Goal: Check status: Check status

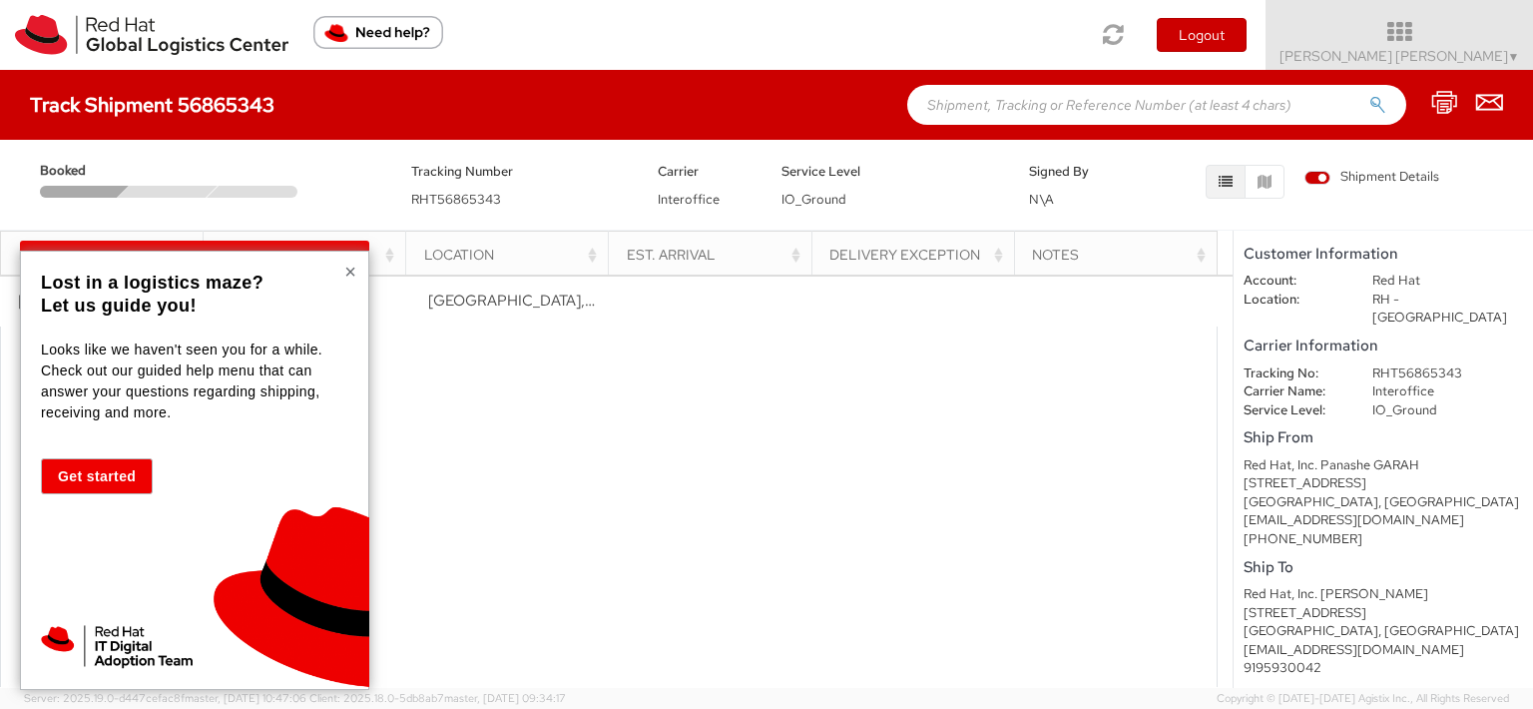
click at [345, 264] on button "×" at bounding box center [350, 272] width 12 height 20
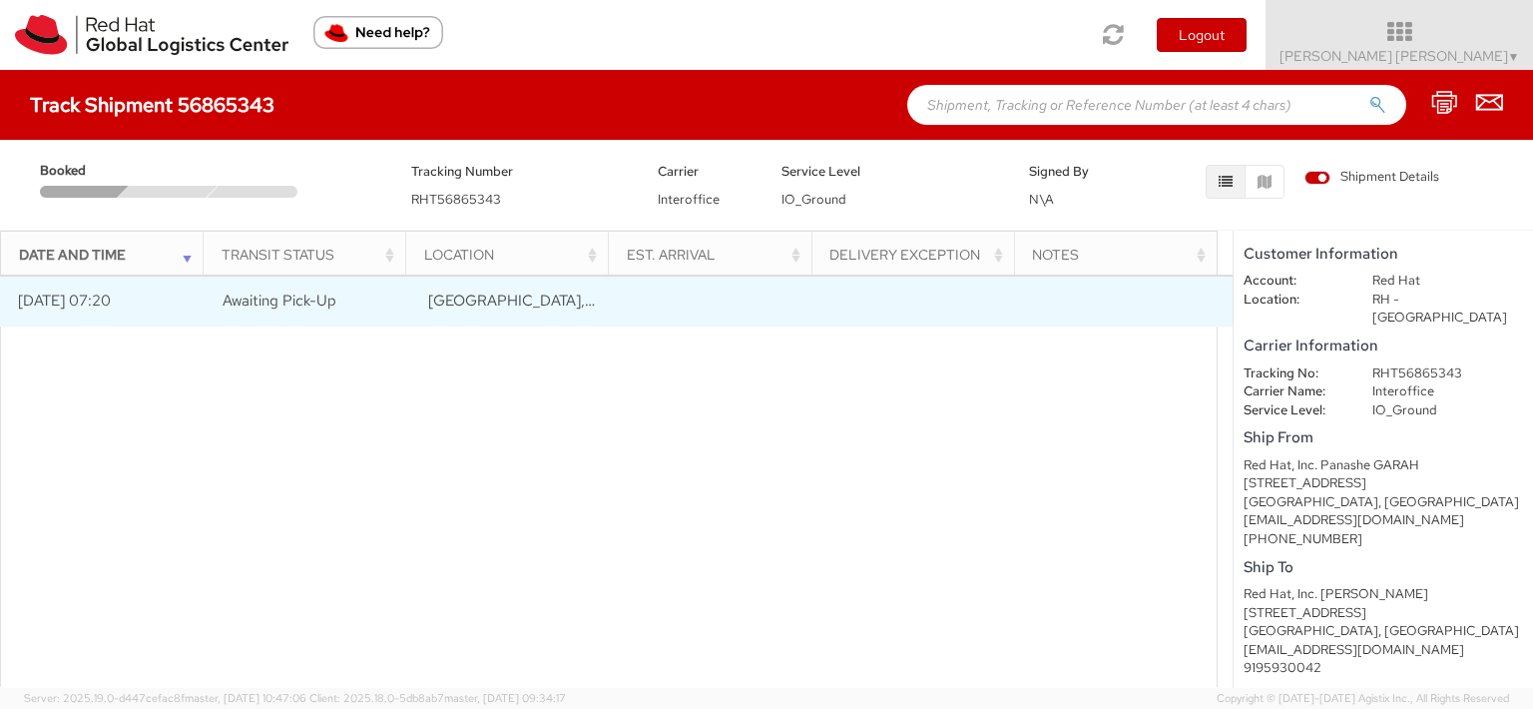
click at [253, 293] on span "Awaiting Pick-Up" at bounding box center [280, 301] width 114 height 20
click at [132, 313] on td "[DATE] 07:20" at bounding box center [103, 302] width 206 height 50
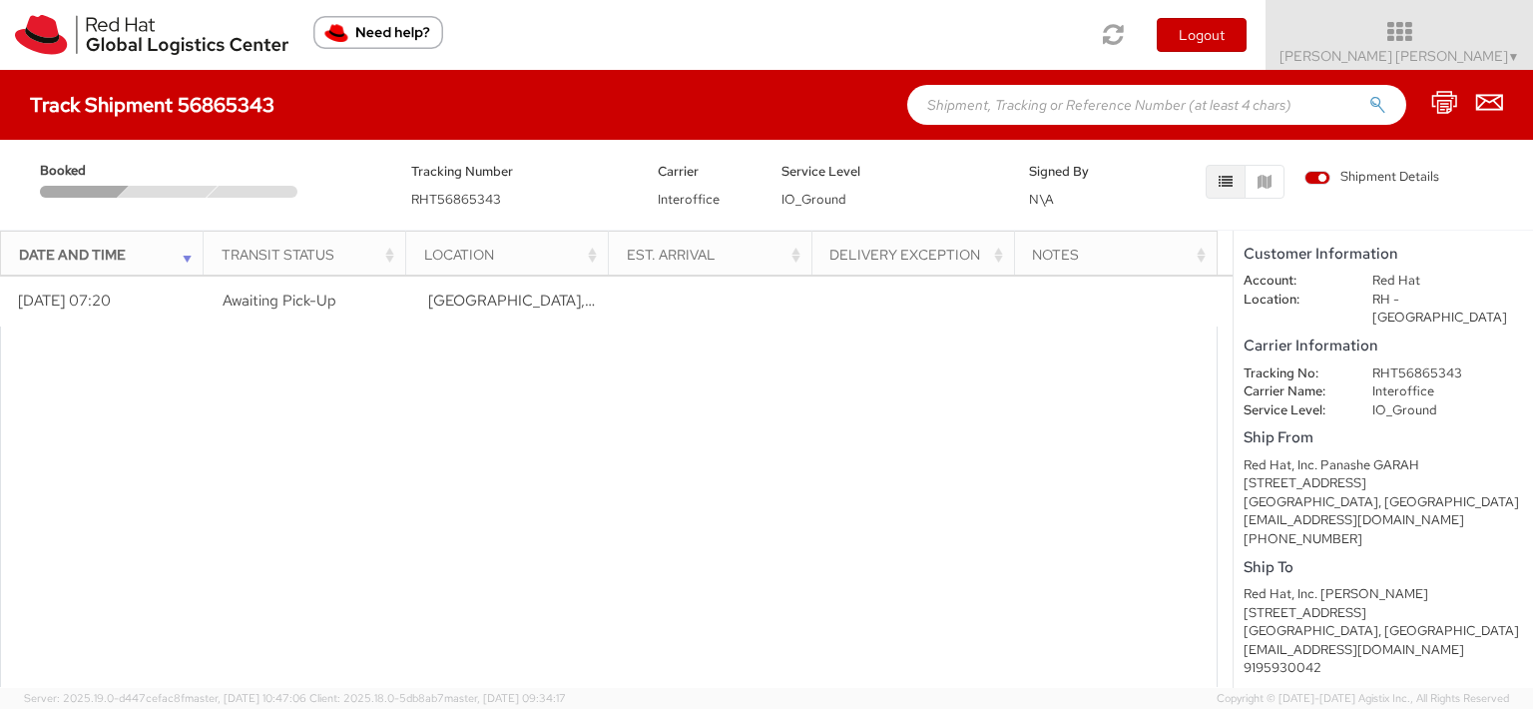
click at [1344, 456] on div "Red Hat, Inc. Panashe GARAH" at bounding box center [1384, 465] width 280 height 19
copy div "Panashe"
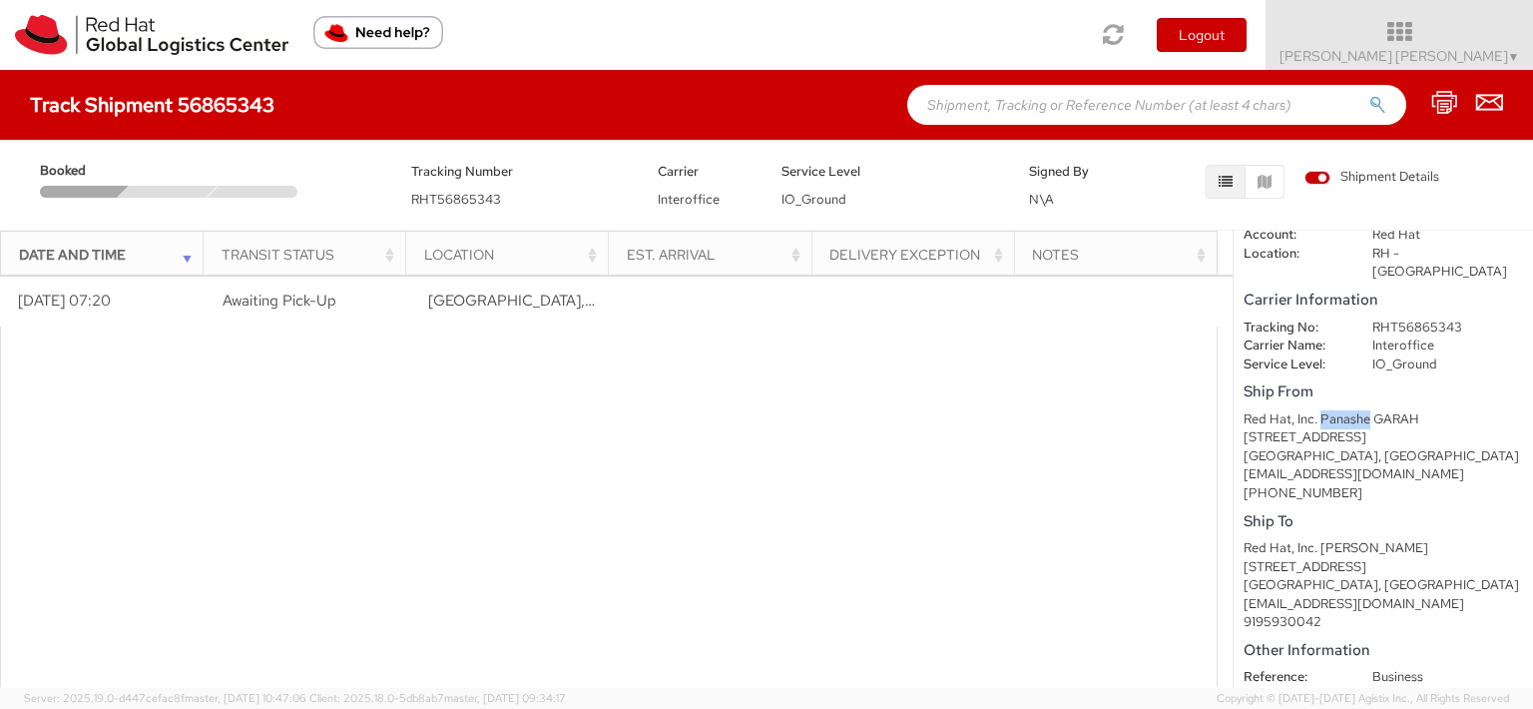
scroll to position [138, 0]
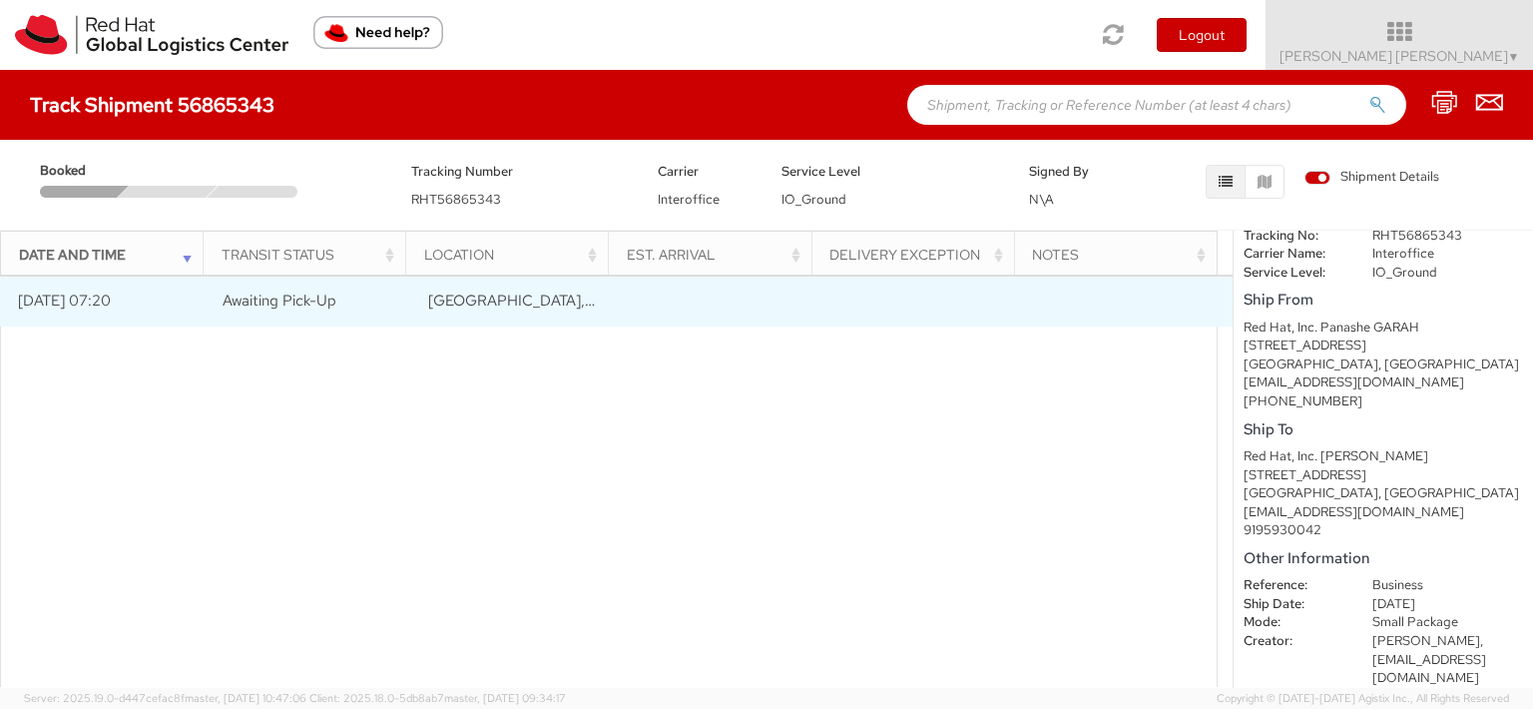
click at [652, 310] on td at bounding box center [719, 302] width 206 height 50
click at [564, 301] on td "[GEOGRAPHIC_DATA], [GEOGRAPHIC_DATA], [GEOGRAPHIC_DATA]" at bounding box center [514, 302] width 206 height 50
